Goal: Information Seeking & Learning: Learn about a topic

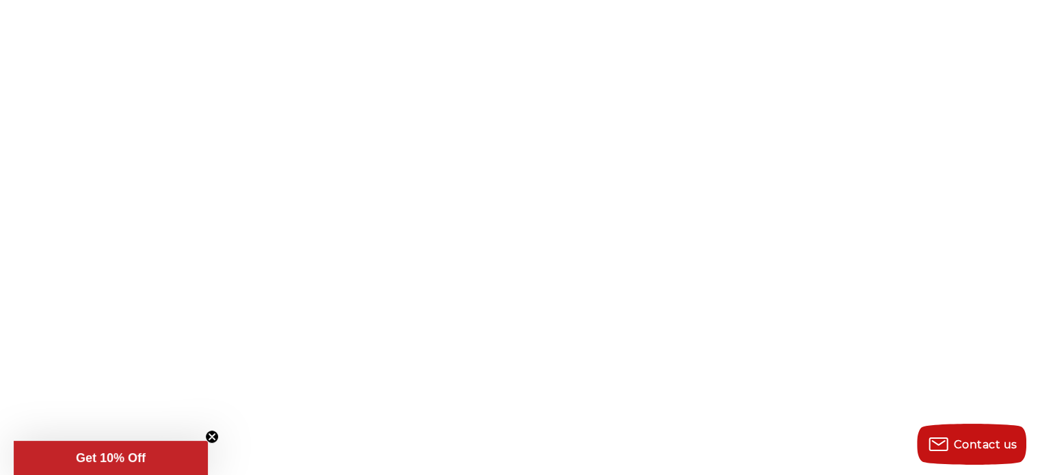
scroll to position [274, 0]
drag, startPoint x: 255, startPoint y: 214, endPoint x: 490, endPoint y: 311, distance: 253.9
drag, startPoint x: 271, startPoint y: 94, endPoint x: 447, endPoint y: 277, distance: 254.5
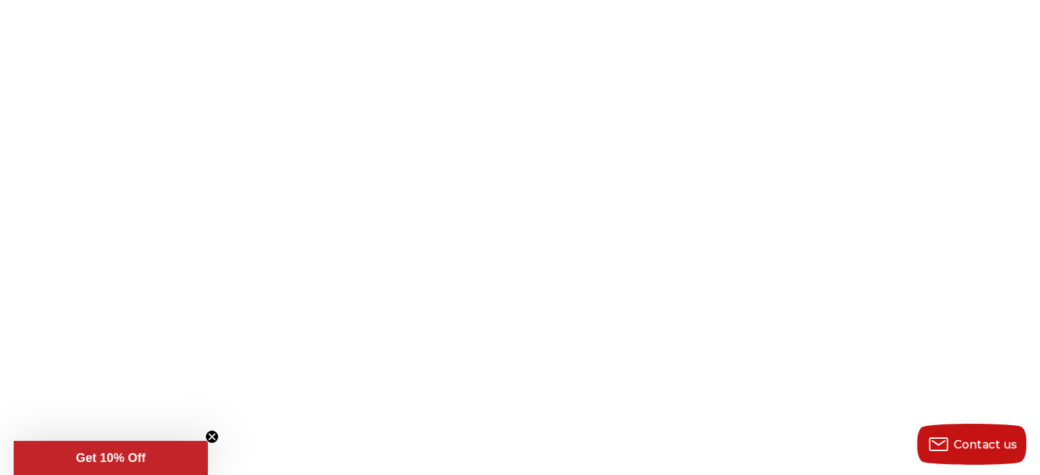
copy div "About The Role: JK Tools is a fast-growing, founder-led industrial supply compa…"
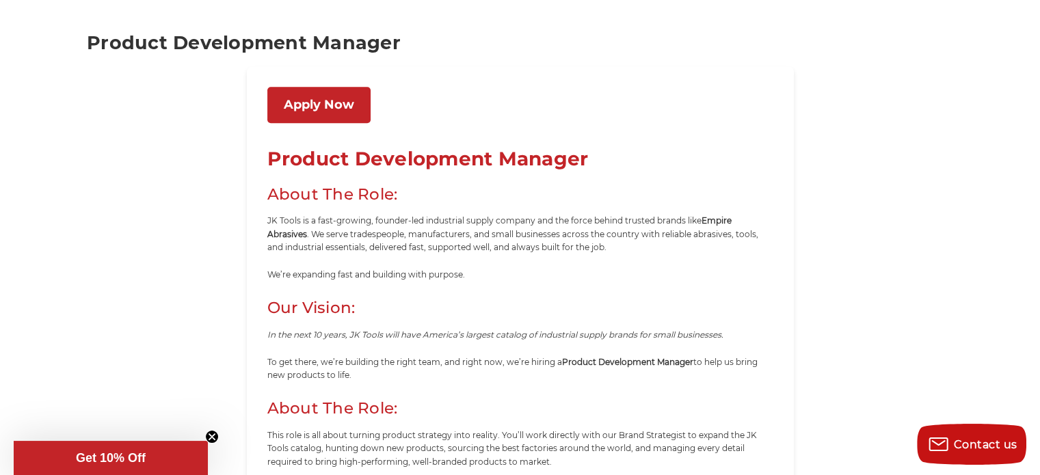
scroll to position [616, 0]
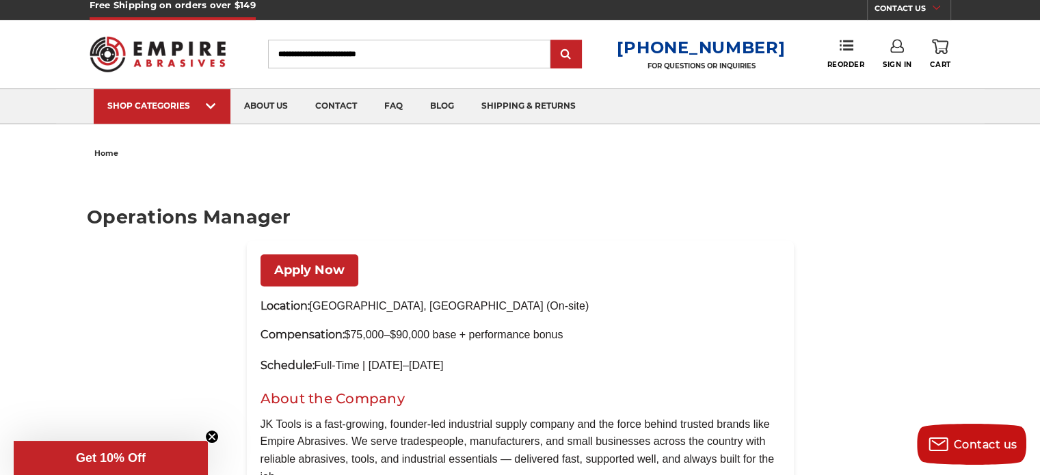
scroll to position [958, 0]
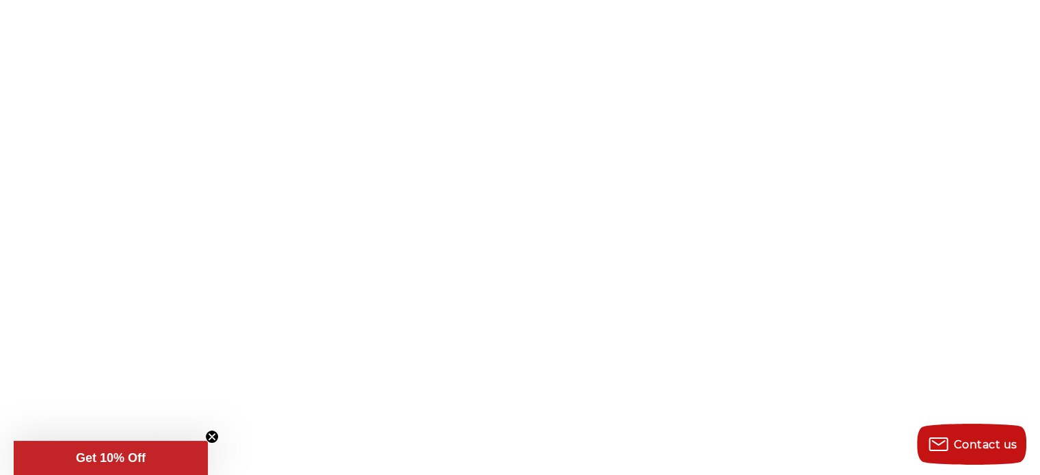
scroll to position [131, 0]
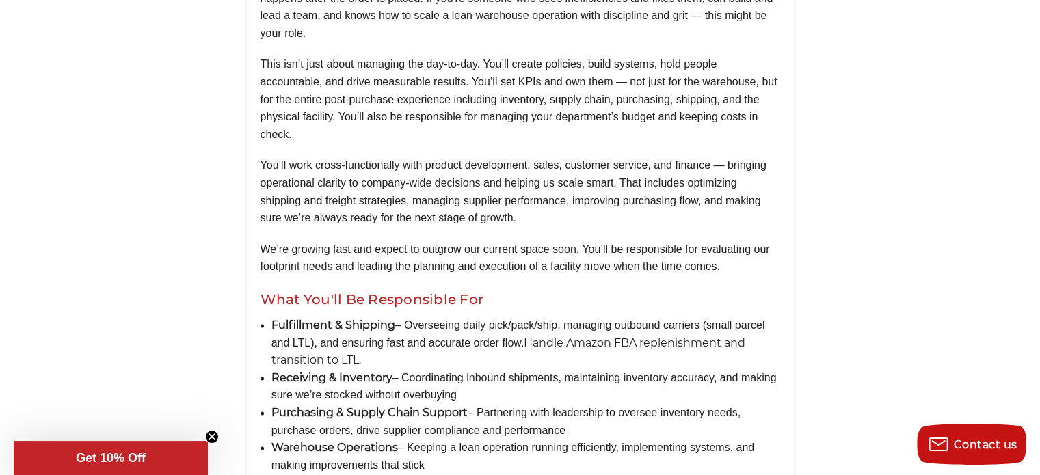
scroll to position [1710, 0]
